Goal: Find contact information: Find contact information

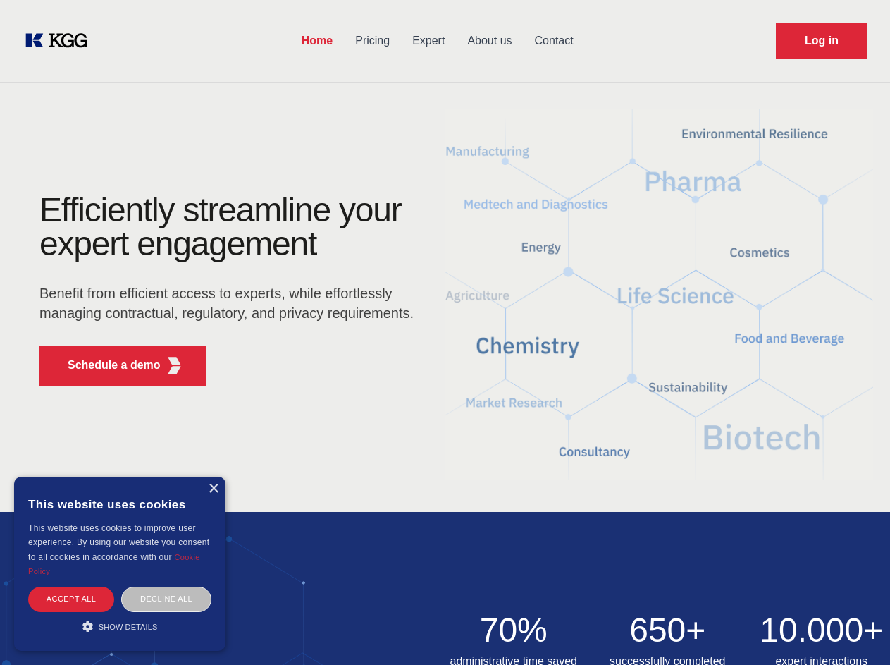
click at [445, 332] on div "Efficiently streamline your expert engagement Benefit from efficient access to …" at bounding box center [231, 295] width 429 height 204
click at [106, 365] on p "Schedule a demo" at bounding box center [114, 365] width 93 height 17
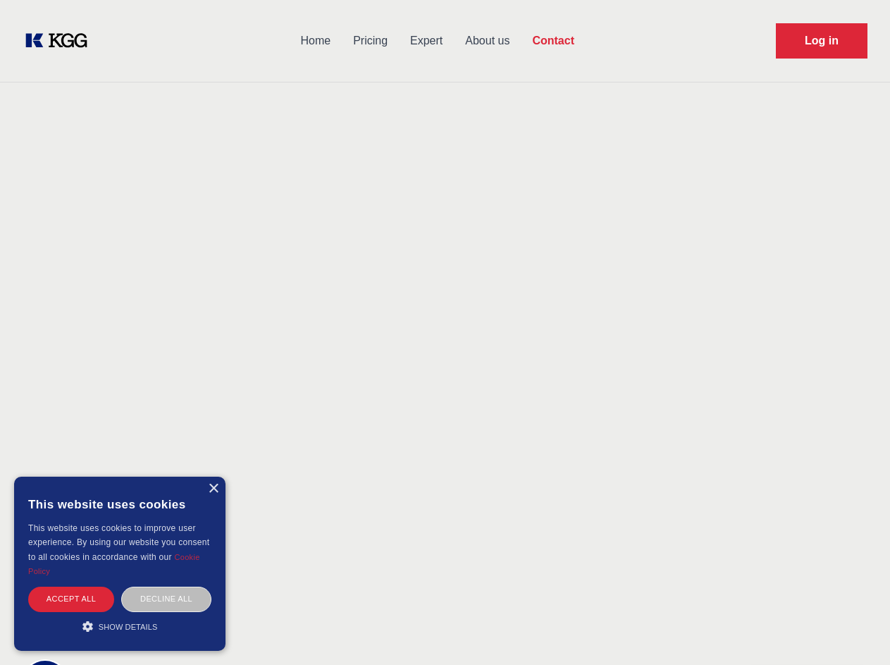
click at [213, 489] on div "× This website uses cookies This website uses cookies to improve user experienc…" at bounding box center [120, 564] width 212 height 174
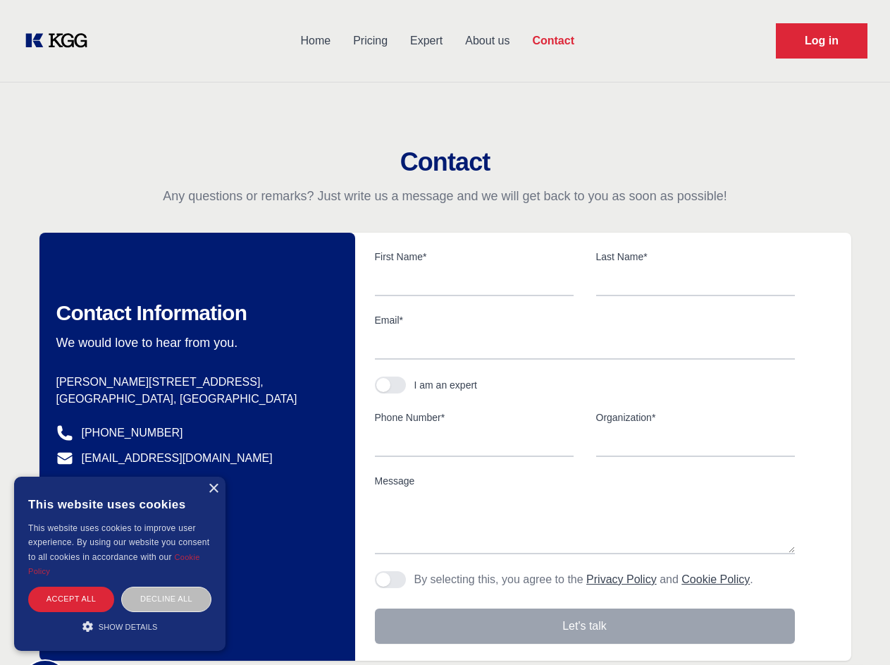
click at [71, 599] on div "Accept all" at bounding box center [71, 599] width 86 height 25
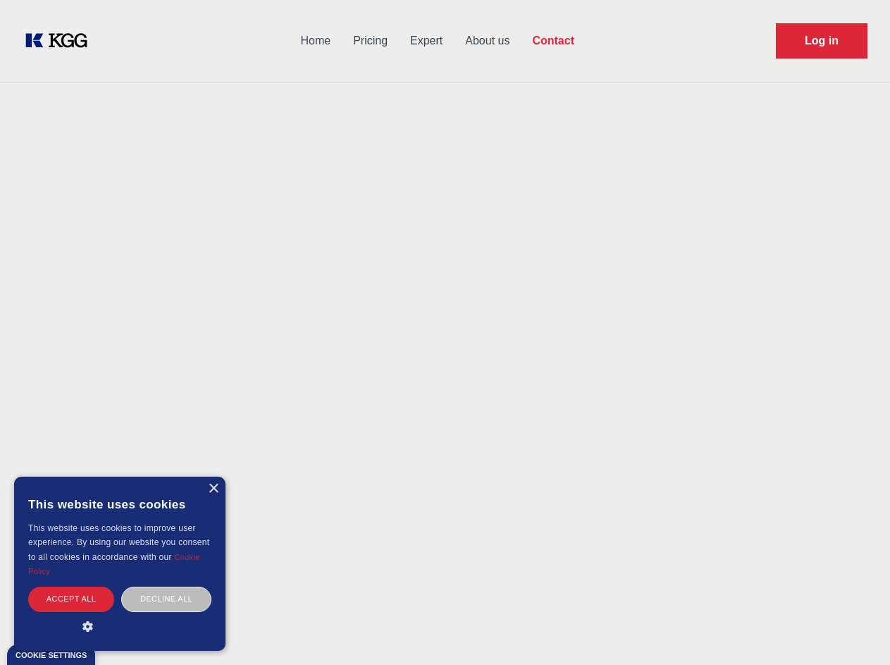
click at [166, 599] on div "Decline all" at bounding box center [166, 599] width 90 height 25
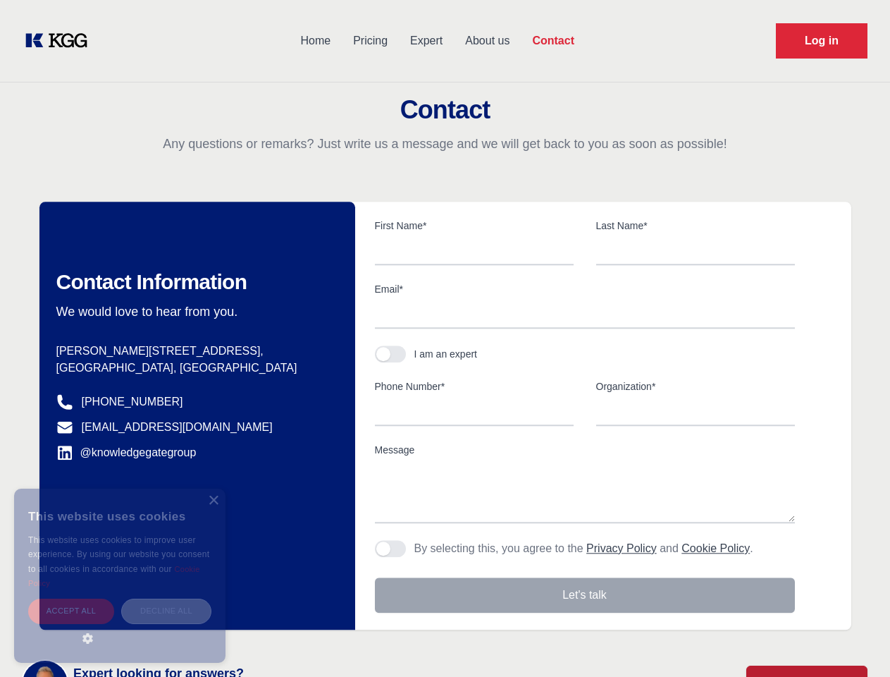
click at [120, 626] on main "Contact Any questions or remarks? Just write us a message and we will get back …" at bounding box center [445, 367] width 890 height 734
